Goal: Task Accomplishment & Management: Use online tool/utility

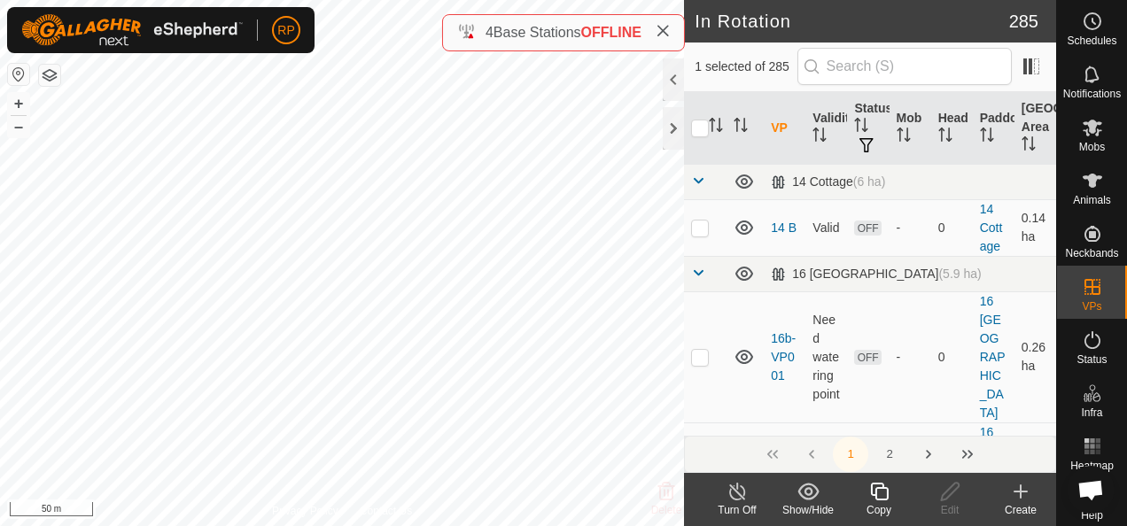
click at [1018, 492] on icon at bounding box center [1020, 492] width 12 height 0
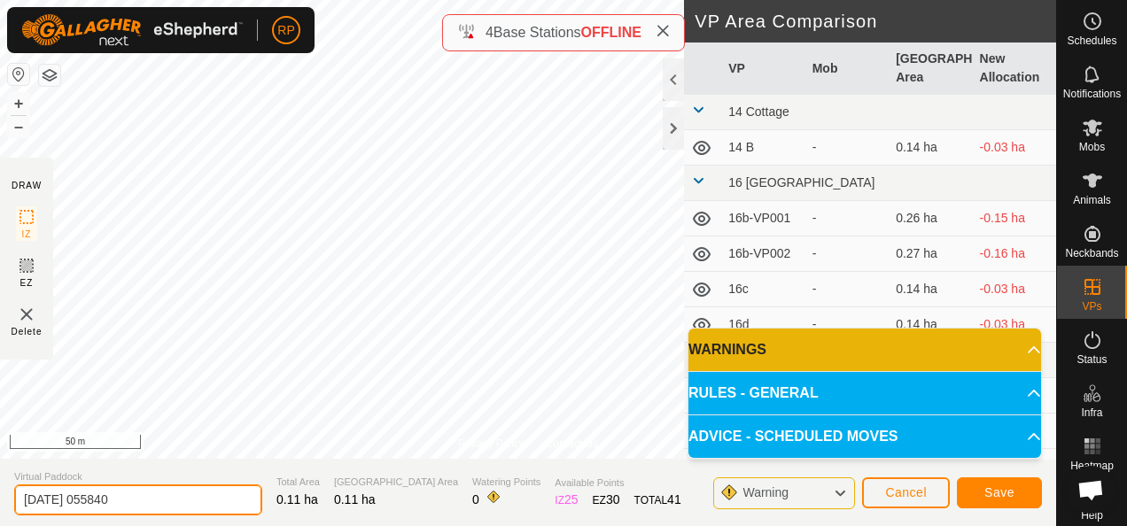
click at [136, 495] on input "[DATE] 055840" at bounding box center [138, 500] width 248 height 31
type input "2"
type input "16v"
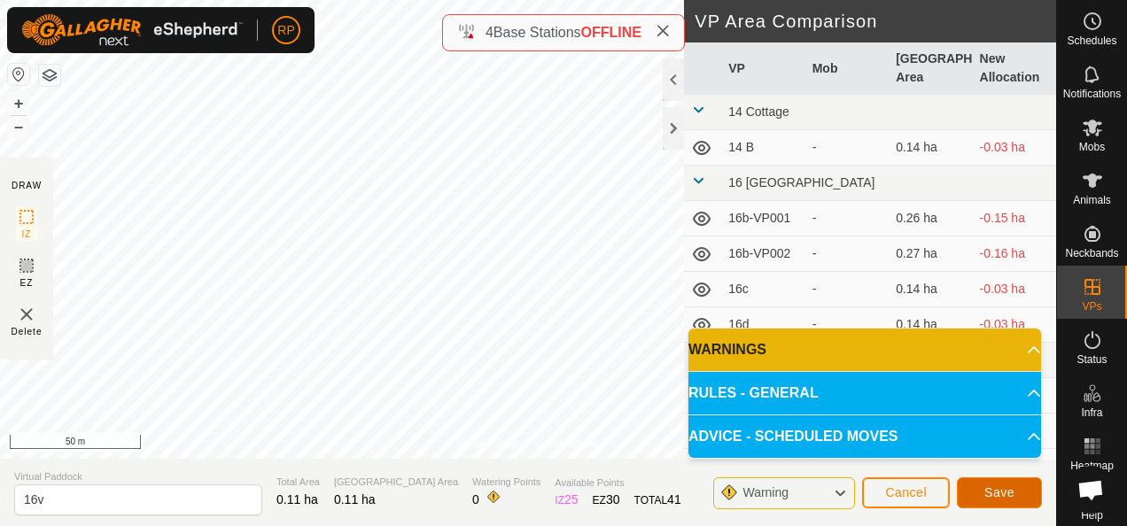
click at [1005, 494] on span "Save" at bounding box center [999, 492] width 30 height 14
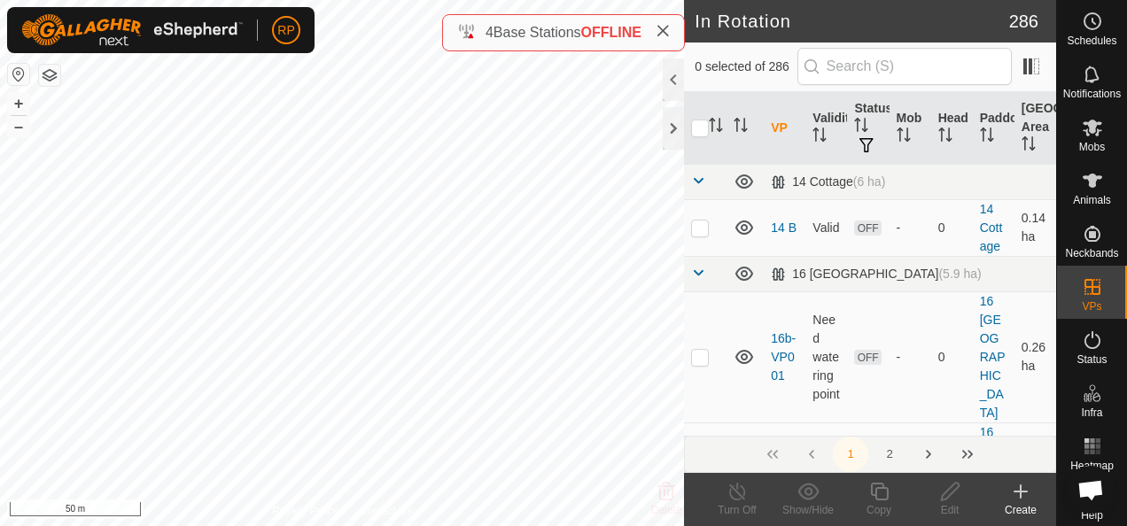
click at [1017, 492] on icon at bounding box center [1020, 492] width 12 height 0
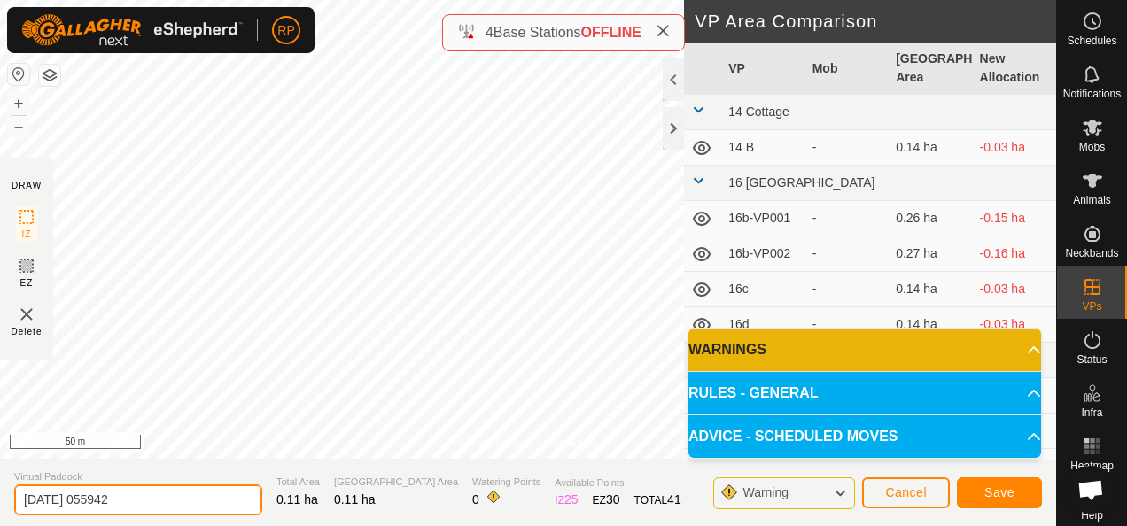
click at [168, 496] on input "[DATE] 055942" at bounding box center [138, 500] width 248 height 31
type input "2"
type input "16w"
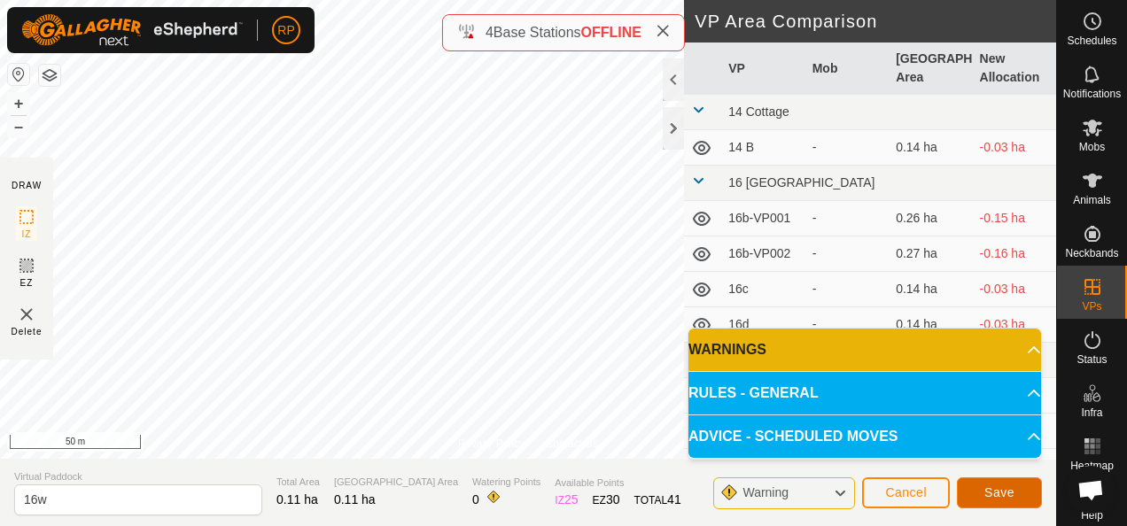
click at [1007, 490] on span "Save" at bounding box center [999, 492] width 30 height 14
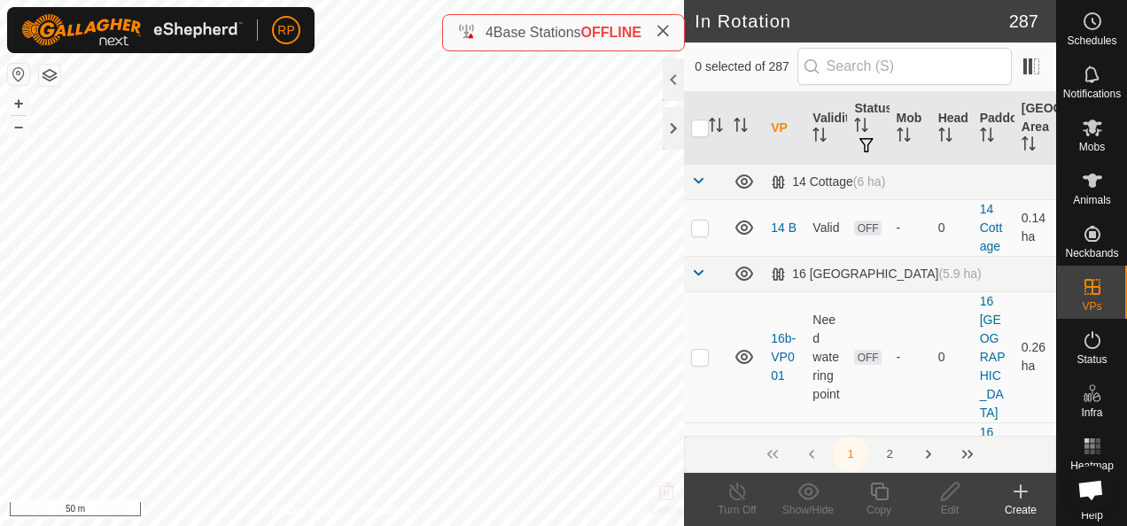
checkbox input "true"
click at [948, 495] on icon at bounding box center [950, 492] width 18 height 18
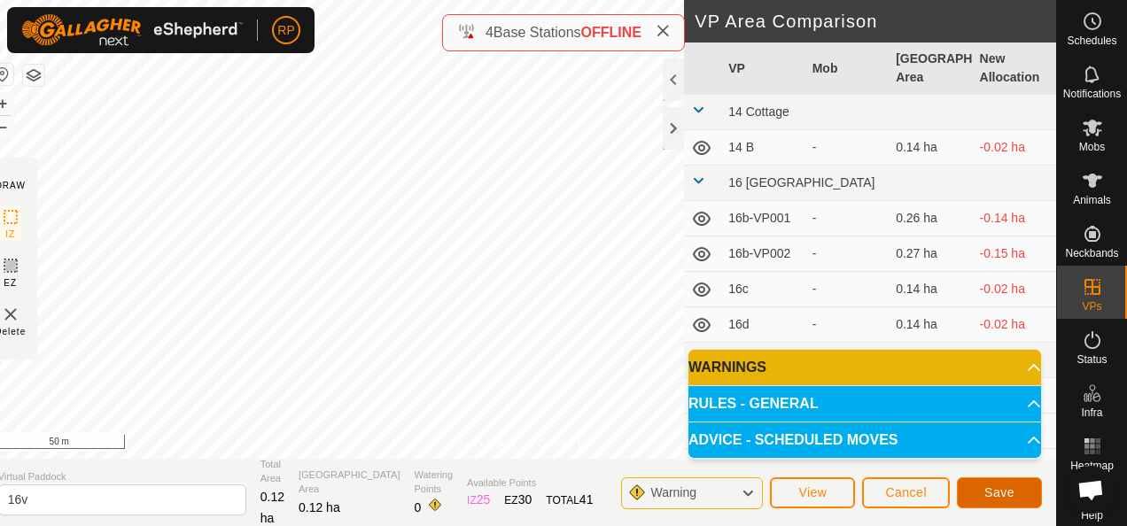
click at [1009, 498] on span "Save" at bounding box center [999, 492] width 30 height 14
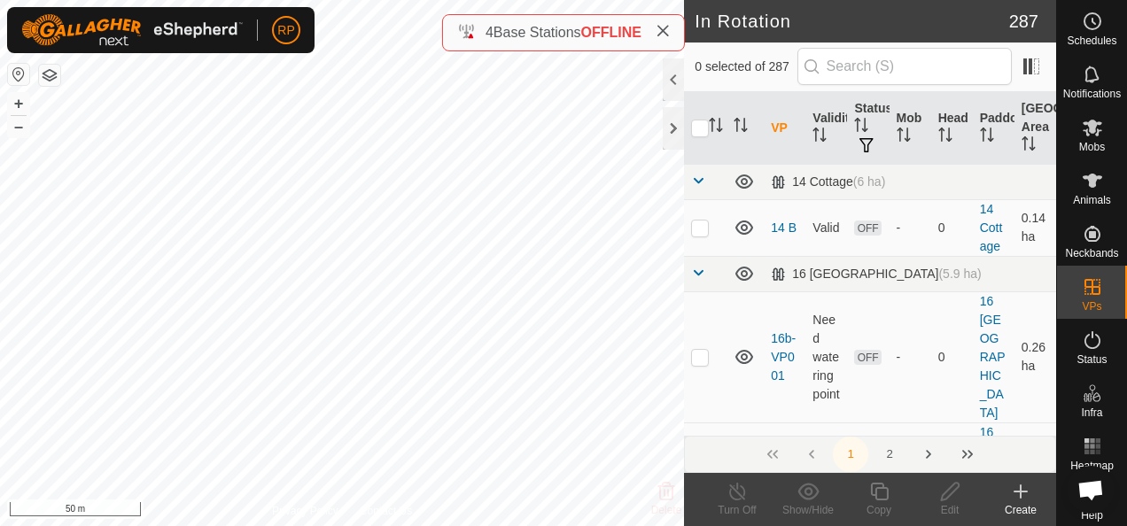
checkbox input "true"
click at [882, 491] on icon at bounding box center [879, 491] width 22 height 21
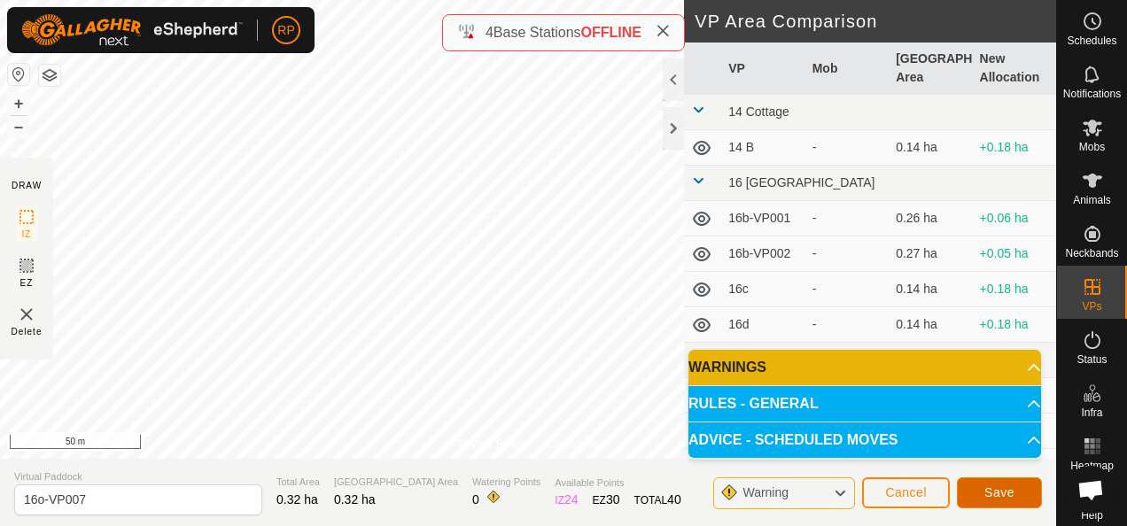
click at [991, 493] on span "Save" at bounding box center [999, 492] width 30 height 14
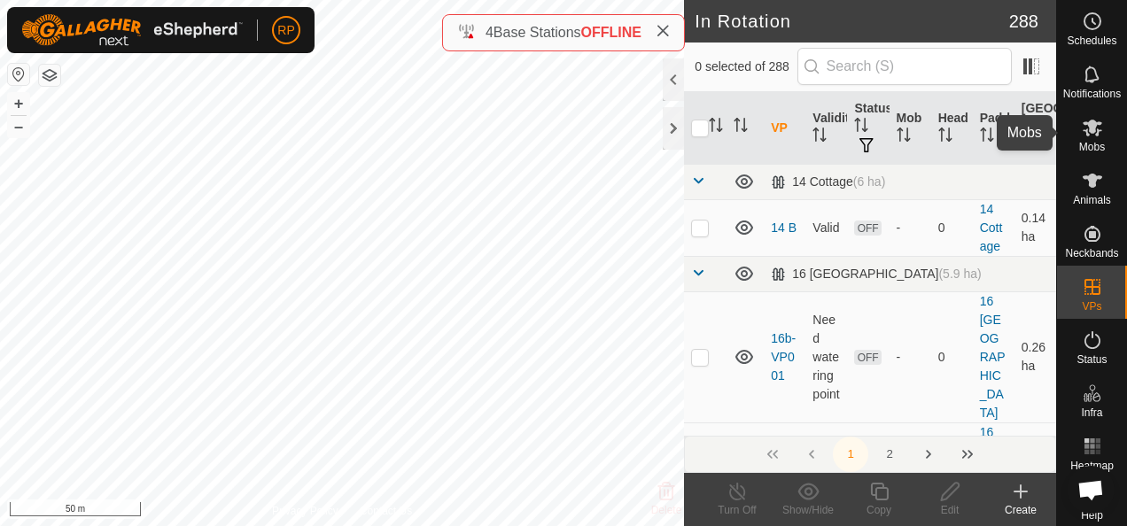
click at [1087, 122] on icon at bounding box center [1092, 128] width 19 height 17
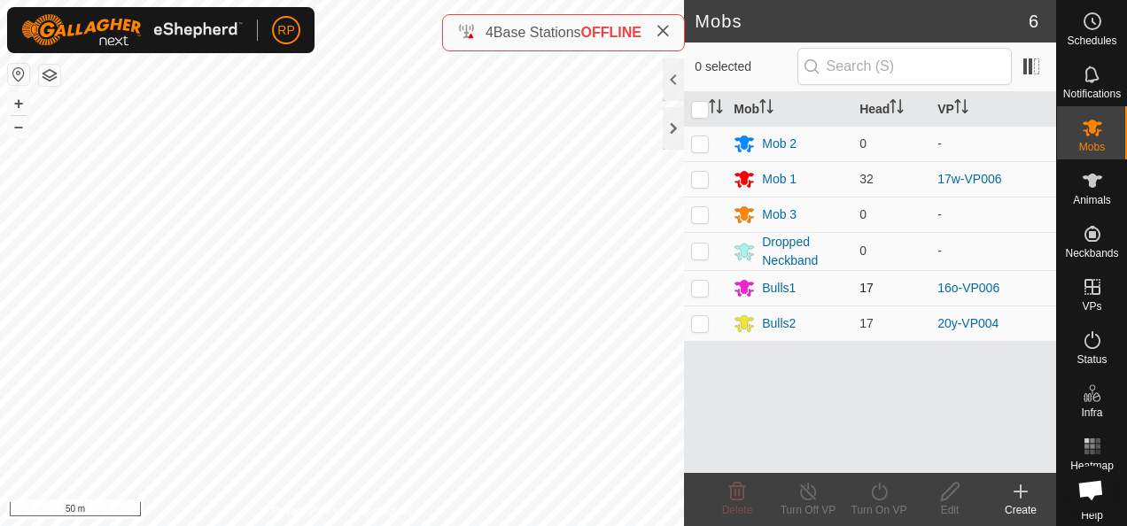
click at [703, 287] on p-checkbox at bounding box center [700, 288] width 18 height 14
checkbox input "true"
click at [881, 493] on icon at bounding box center [879, 491] width 22 height 21
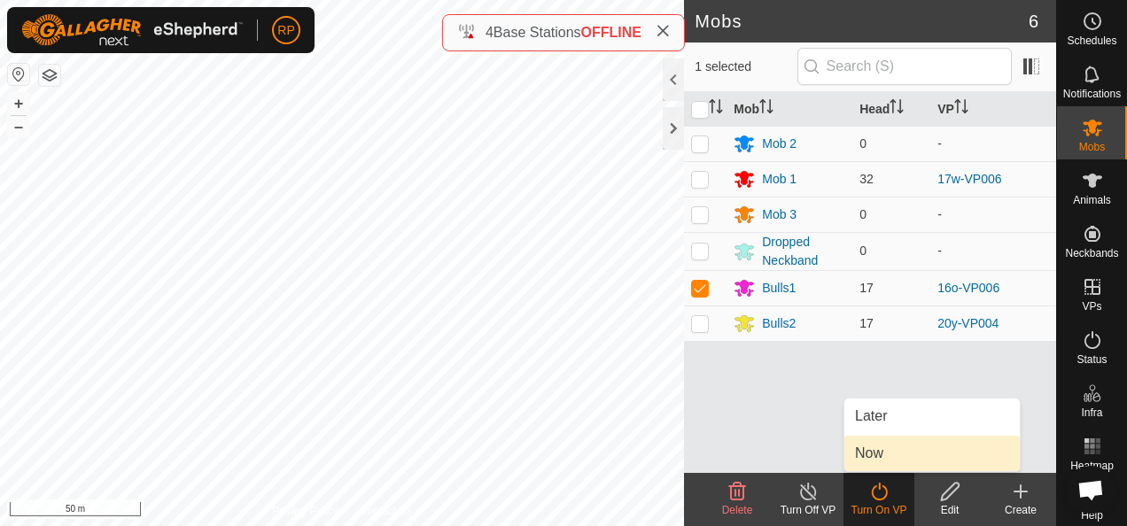
click at [869, 457] on link "Now" at bounding box center [931, 453] width 175 height 35
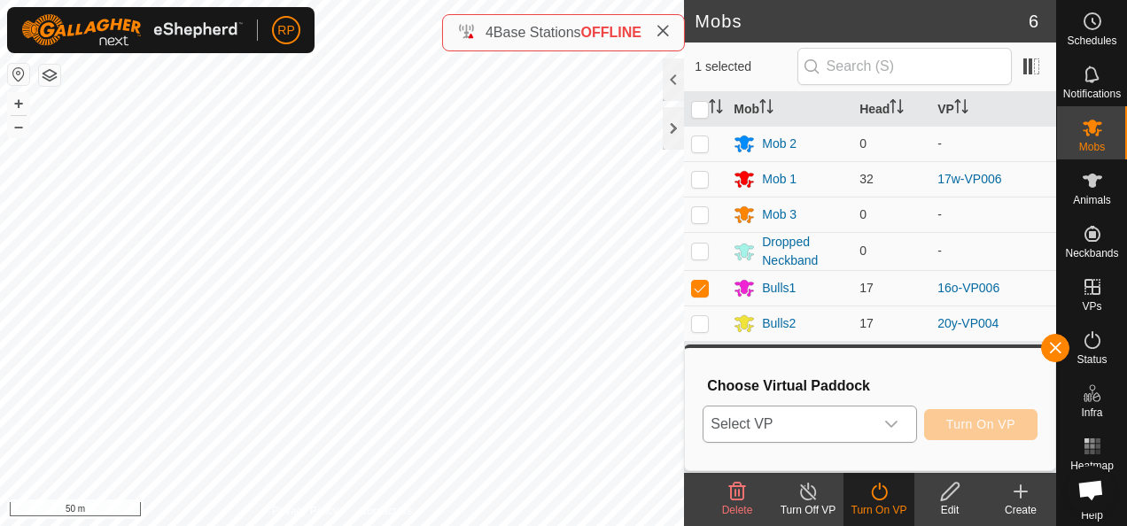
click at [835, 431] on span "Select VP" at bounding box center [787, 424] width 169 height 35
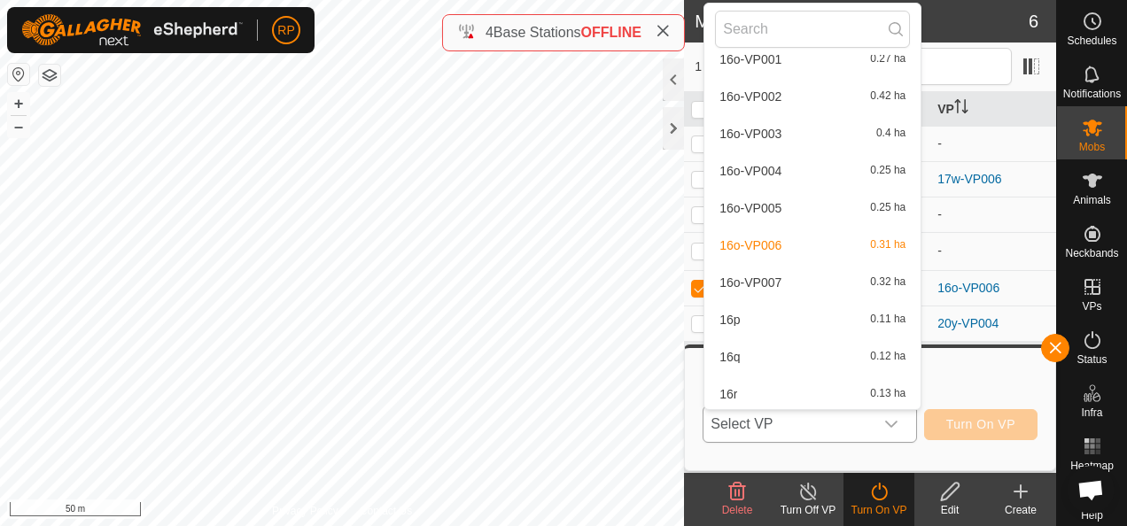
scroll to position [1887, 0]
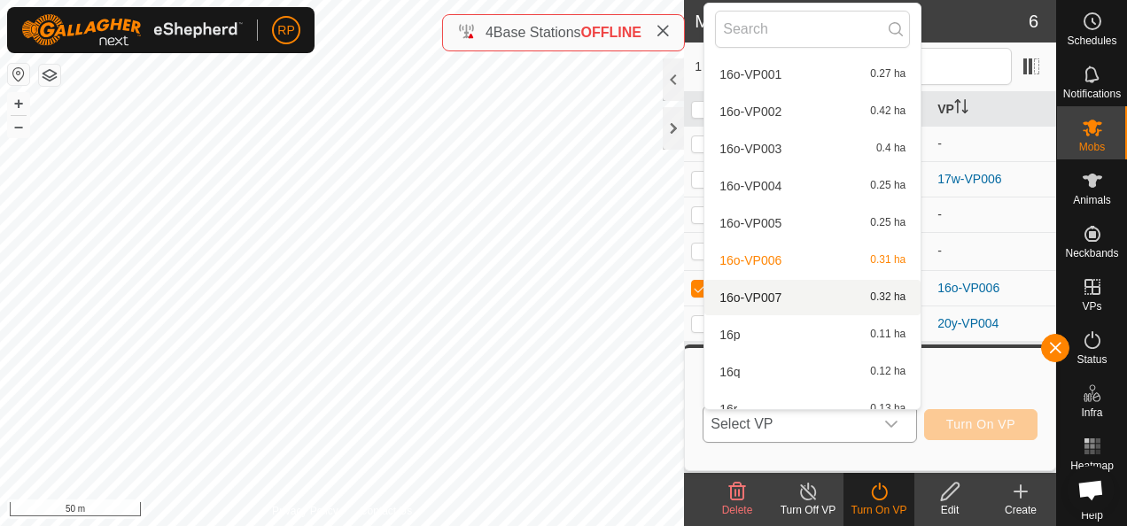
click at [766, 296] on li "16o-VP007 0.32 ha" at bounding box center [812, 297] width 216 height 35
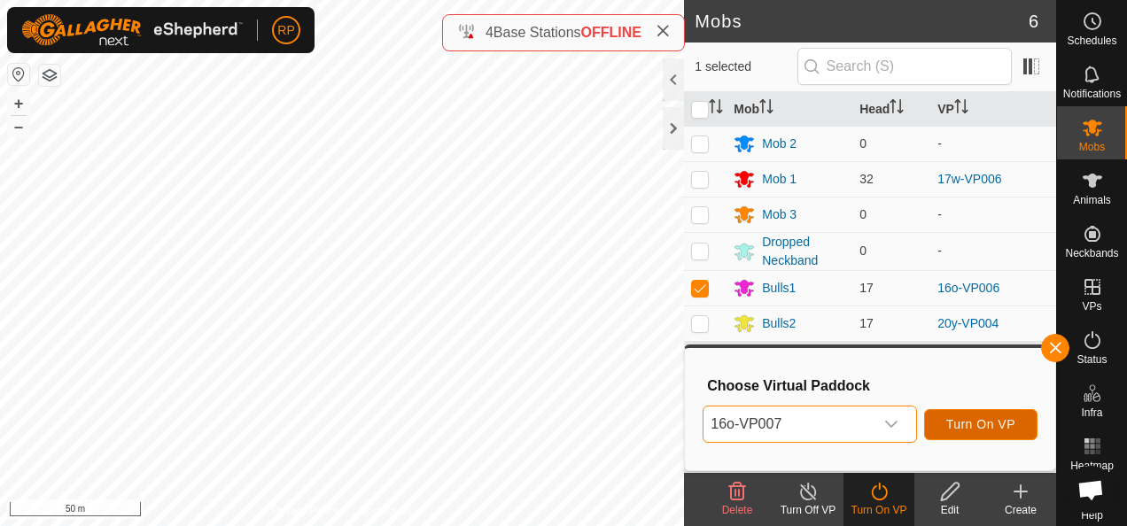
click at [973, 429] on span "Turn On VP" at bounding box center [980, 424] width 69 height 14
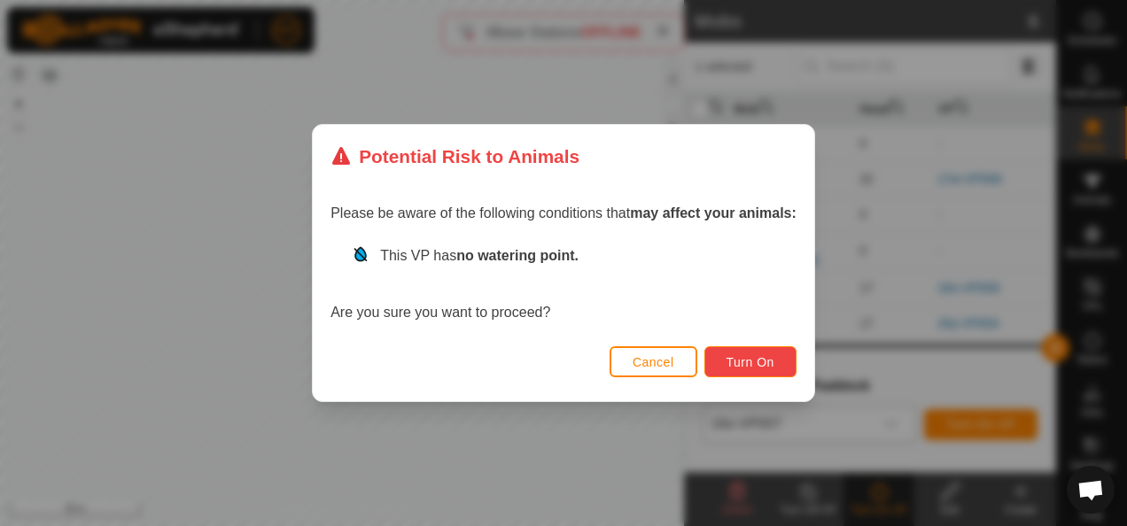
click at [723, 356] on button "Turn On" at bounding box center [750, 361] width 92 height 31
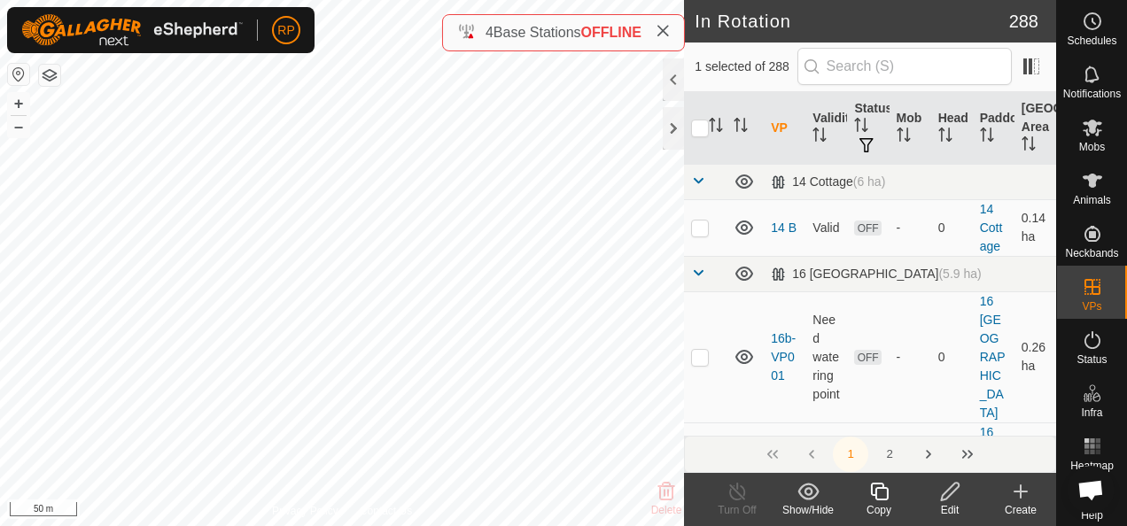
click at [951, 494] on icon at bounding box center [950, 492] width 18 height 18
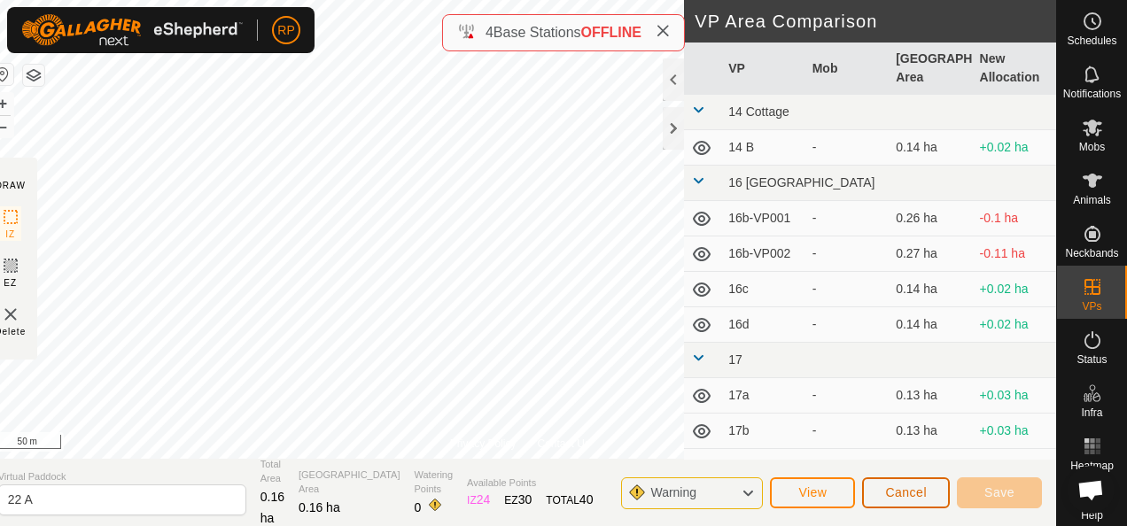
click at [889, 494] on span "Cancel" at bounding box center [906, 492] width 42 height 14
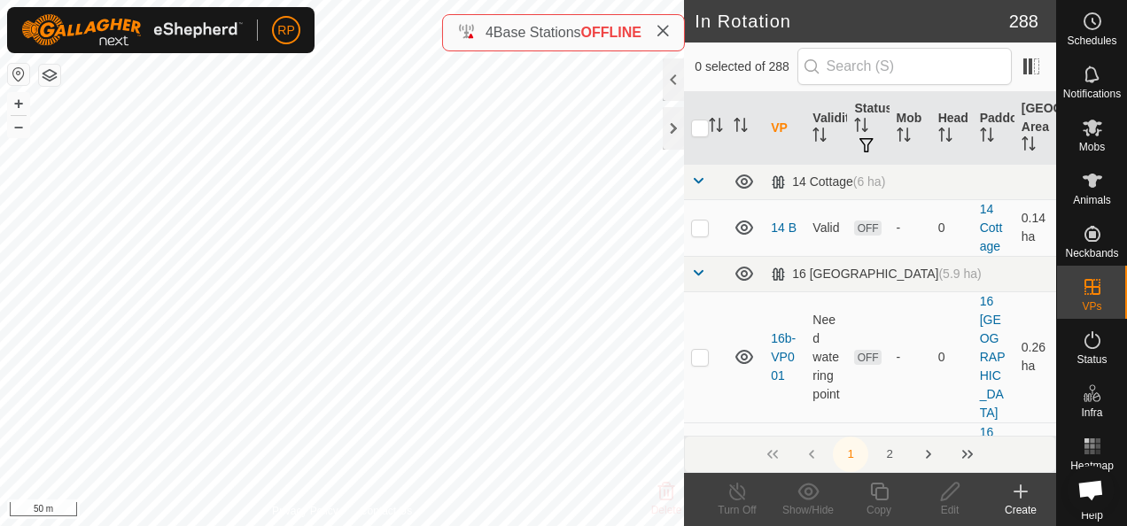
checkbox input "true"
click at [951, 494] on icon at bounding box center [950, 491] width 22 height 21
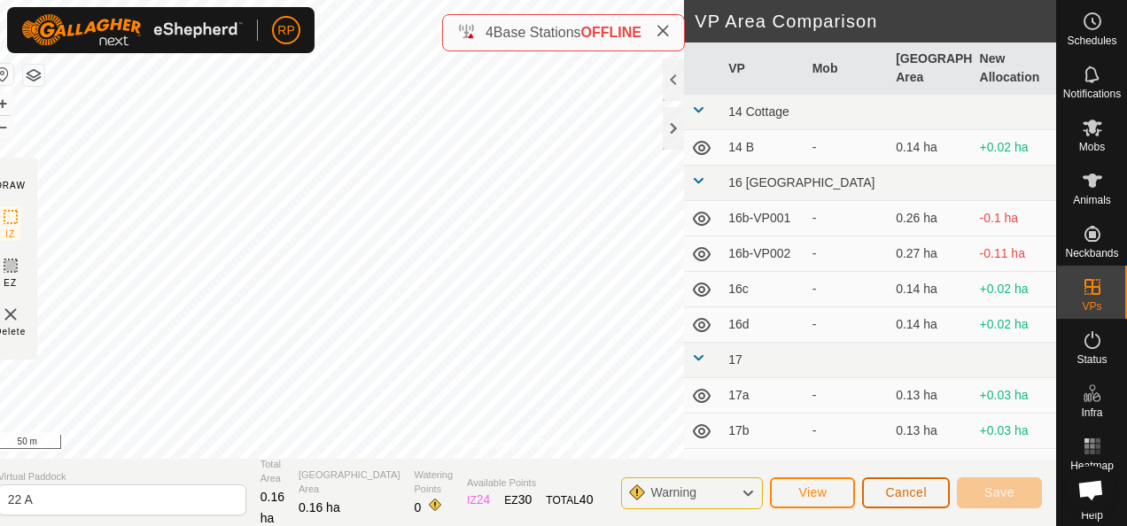
click at [890, 495] on span "Cancel" at bounding box center [906, 492] width 42 height 14
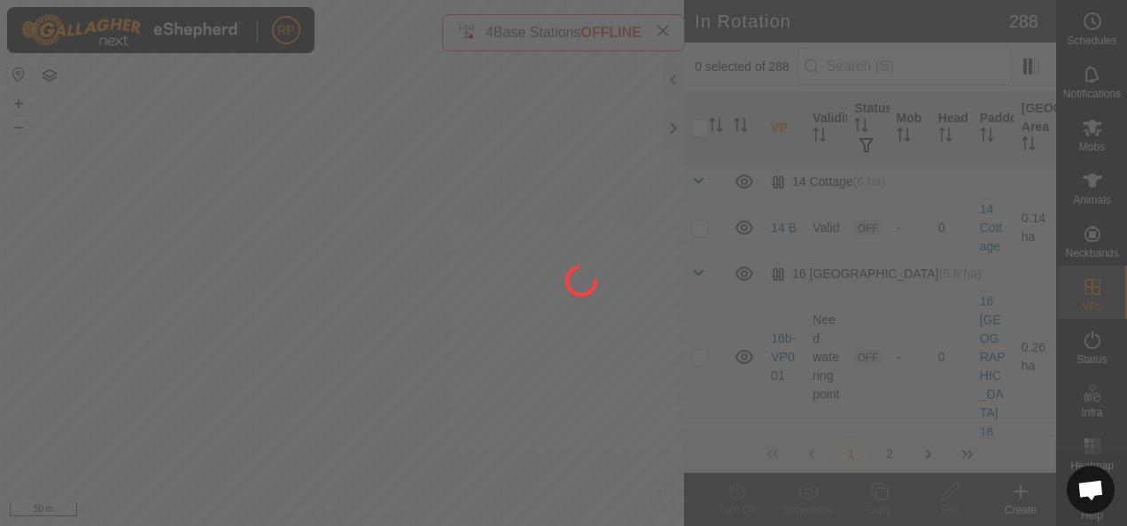
drag, startPoint x: 540, startPoint y: 415, endPoint x: 215, endPoint y: 183, distance: 398.2
click at [215, 183] on div at bounding box center [563, 263] width 1127 height 526
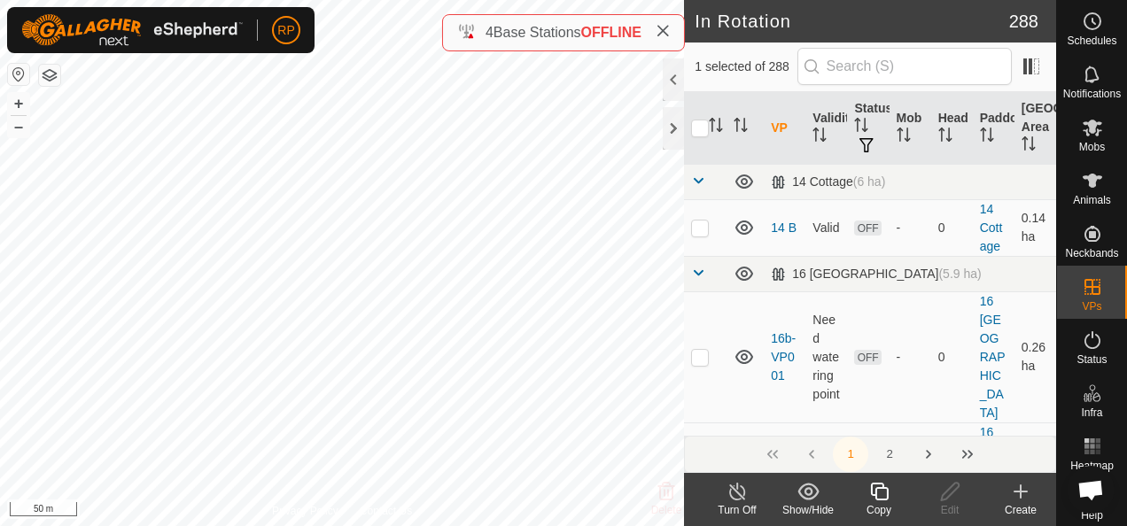
checkbox input "true"
click at [879, 493] on icon at bounding box center [879, 491] width 22 height 21
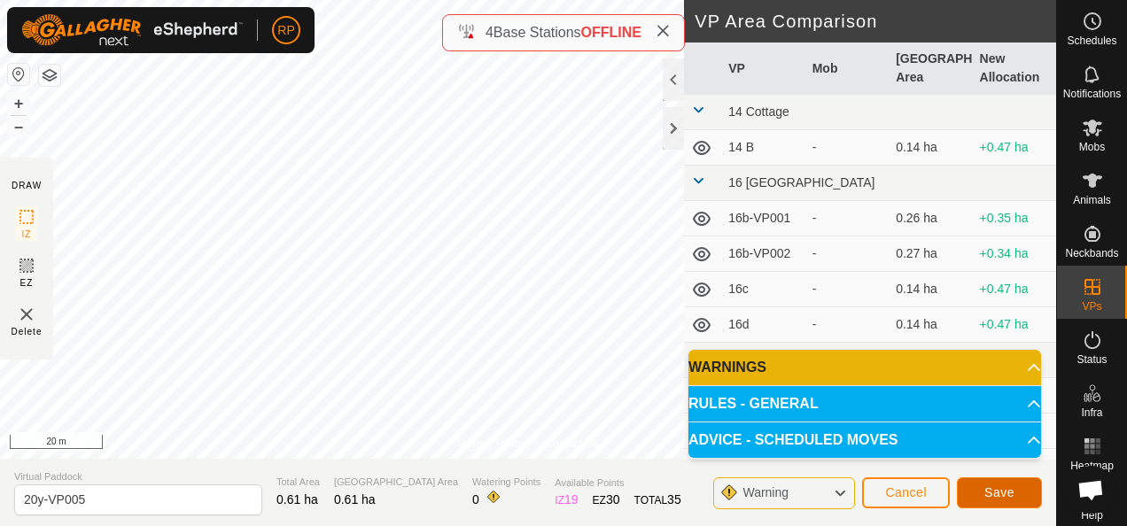
click at [997, 495] on span "Save" at bounding box center [999, 492] width 30 height 14
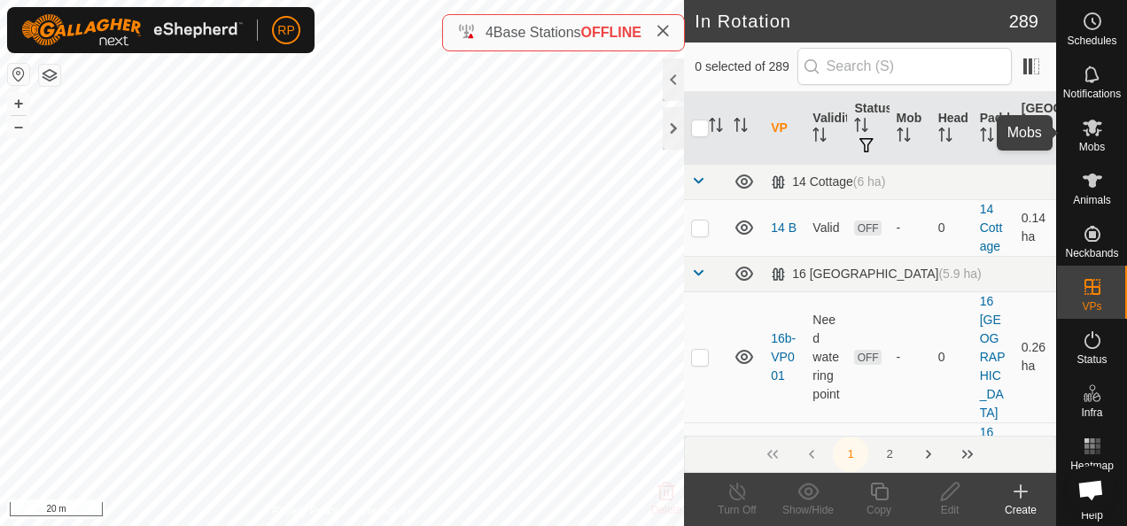
click at [1088, 130] on div "RP Schedules Notifications Mobs Animals Neckbands VPs Status Infra Heatmap Help…" at bounding box center [563, 263] width 1127 height 526
click at [1087, 126] on icon at bounding box center [1092, 128] width 19 height 17
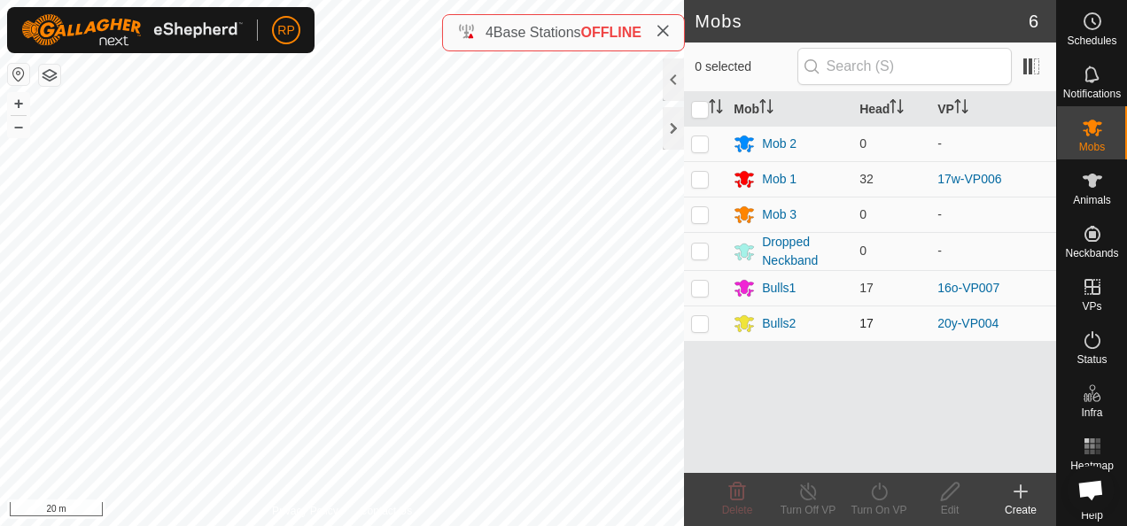
click at [699, 321] on p-checkbox at bounding box center [700, 323] width 18 height 14
checkbox input "true"
click at [881, 492] on icon at bounding box center [879, 491] width 22 height 21
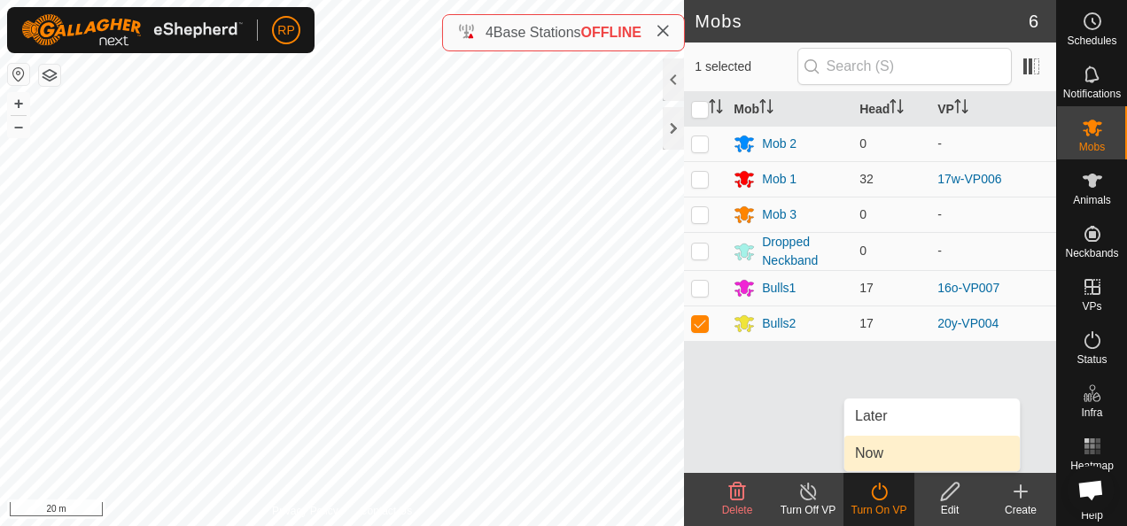
click at [868, 459] on link "Now" at bounding box center [931, 453] width 175 height 35
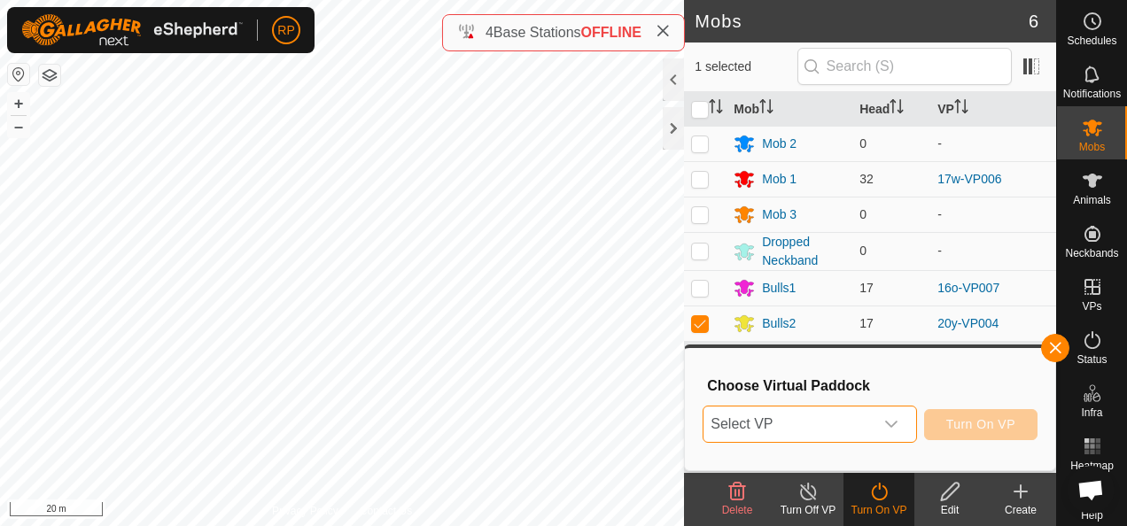
click at [804, 422] on span "Select VP" at bounding box center [787, 424] width 169 height 35
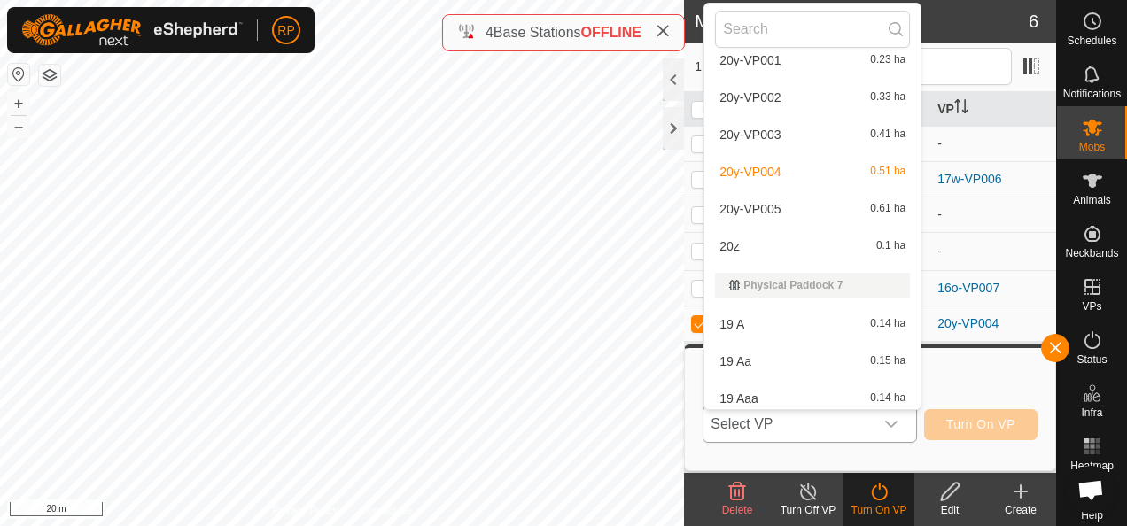
scroll to position [7468, 0]
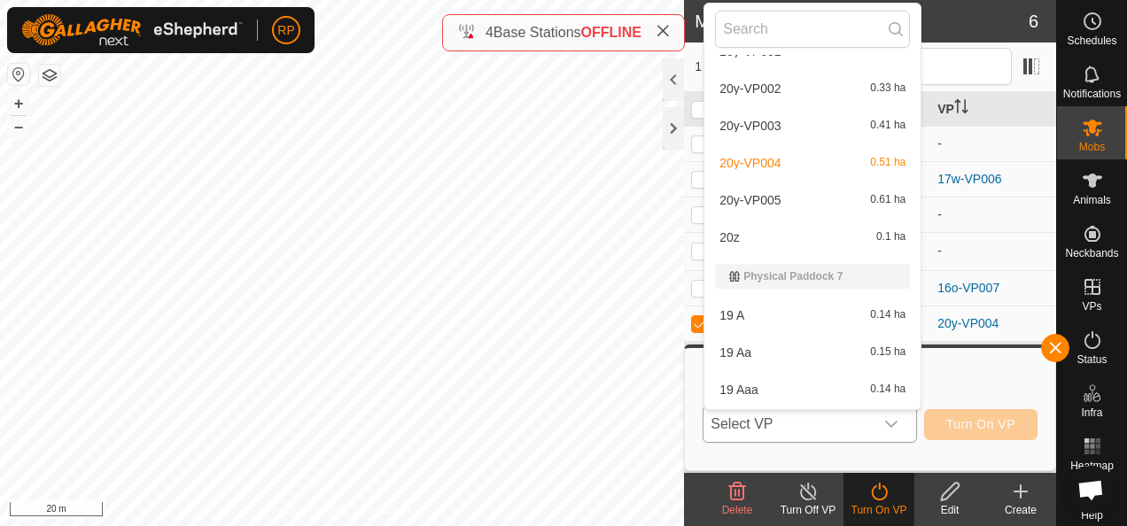
click at [755, 197] on li "20y-VP005 0.61 ha" at bounding box center [812, 199] width 216 height 35
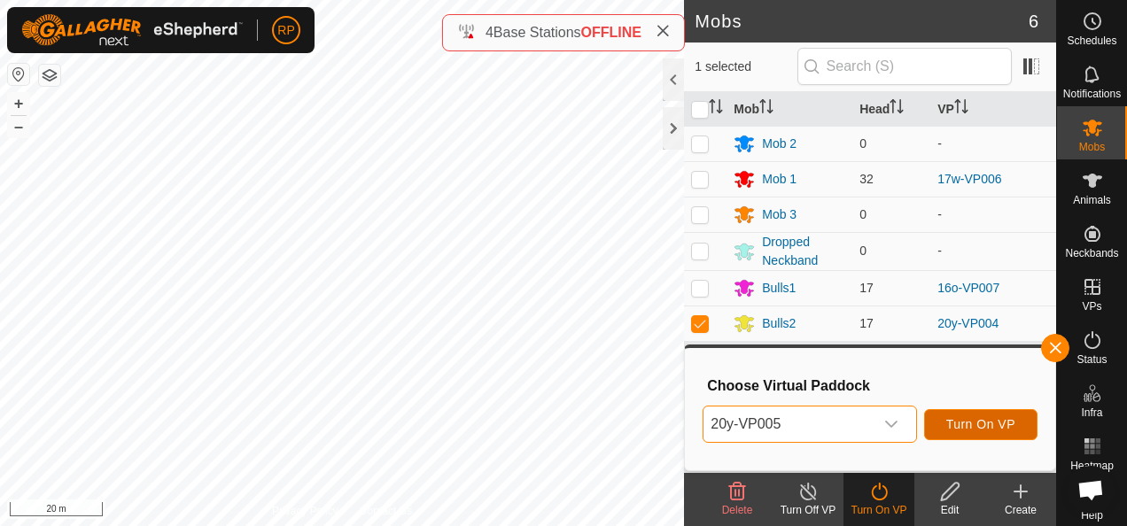
click at [979, 426] on span "Turn On VP" at bounding box center [980, 424] width 69 height 14
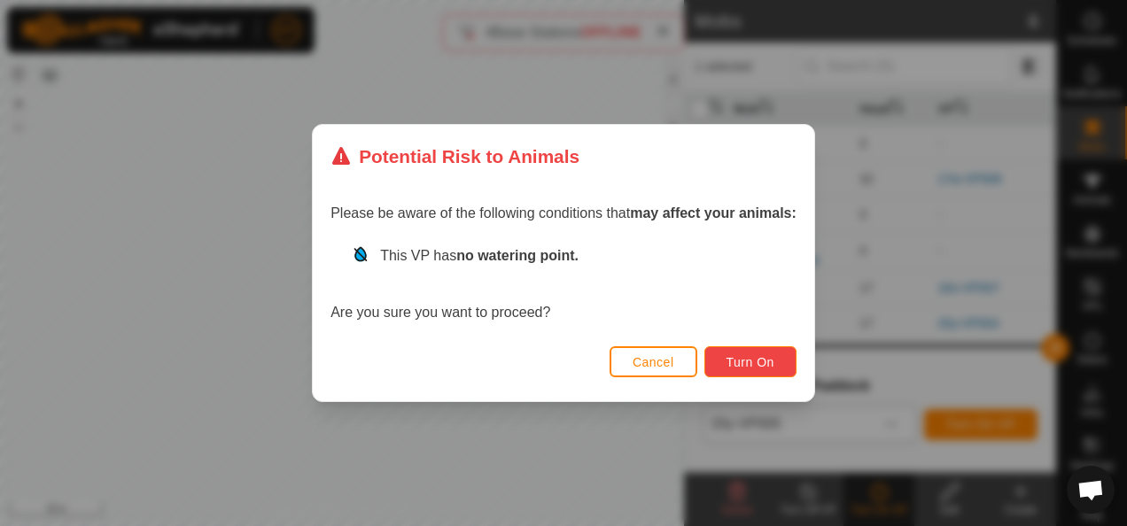
click at [750, 364] on span "Turn On" at bounding box center [750, 362] width 48 height 14
